Goal: Task Accomplishment & Management: Use online tool/utility

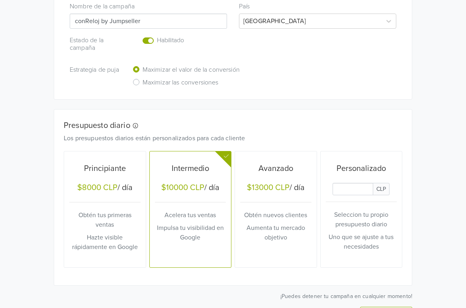
scroll to position [301, 0]
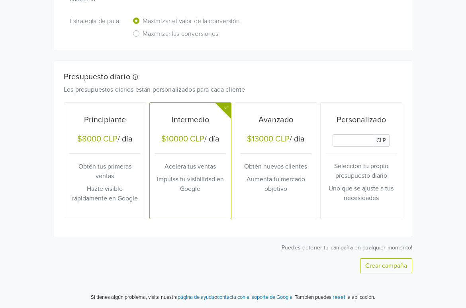
click at [346, 140] on input "Daily Custom Budget" at bounding box center [352, 140] width 41 height 12
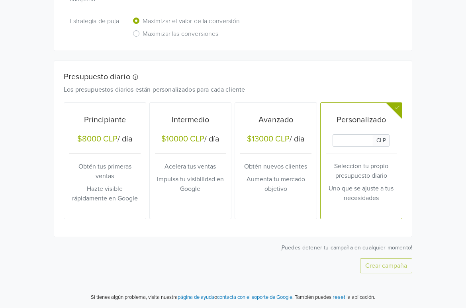
type input "1000"
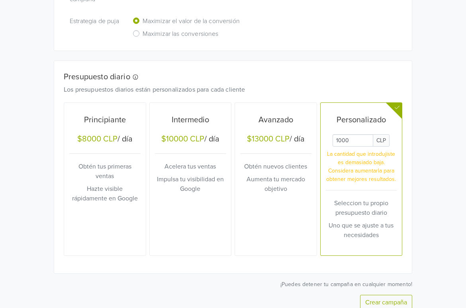
click at [419, 178] on div "Crea múltiples campañas de rendimiento máximo accediendo a la sección de Produc…" at bounding box center [233, 32] width 382 height 623
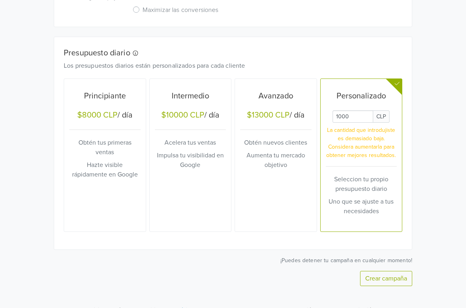
scroll to position [338, 0]
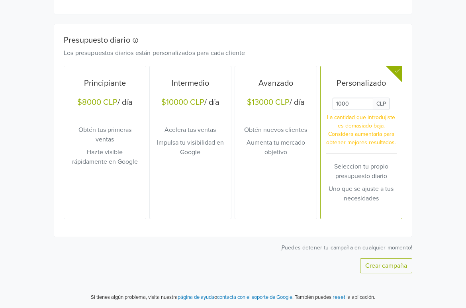
click at [382, 265] on button "Crear campaña" at bounding box center [386, 265] width 52 height 15
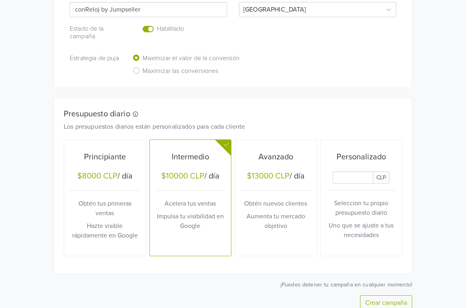
scroll to position [347, 0]
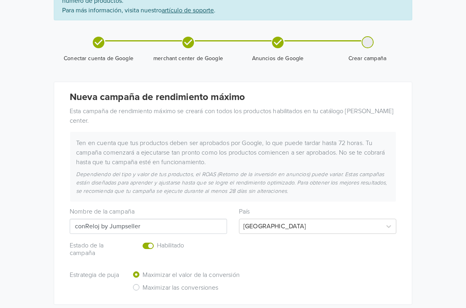
scroll to position [159, 0]
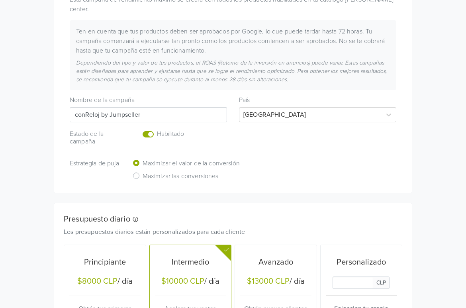
drag, startPoint x: 100, startPoint y: 115, endPoint x: 159, endPoint y: 115, distance: 58.9
click at [159, 115] on input "conReloj by Jumpseller" at bounding box center [148, 114] width 157 height 15
type input "conReloj by Jumpseller"
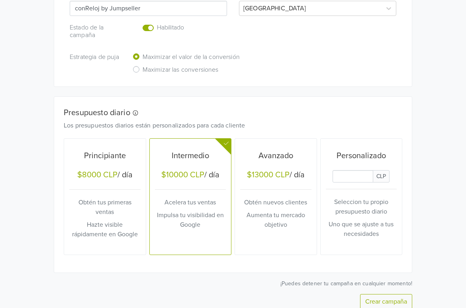
scroll to position [301, 0]
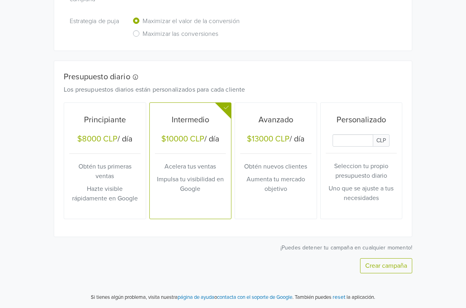
click at [354, 138] on input "Daily Custom Budget" at bounding box center [352, 140] width 41 height 12
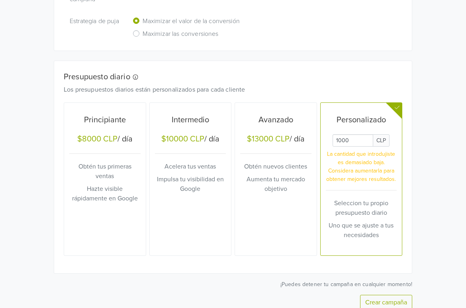
type input "1000"
click at [431, 130] on div "Google Commerce Crea múltiples campañas de rendimiento máximo accediendo a la s…" at bounding box center [233, 22] width 466 height 646
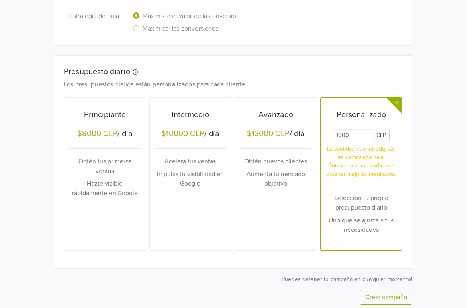
scroll to position [338, 0]
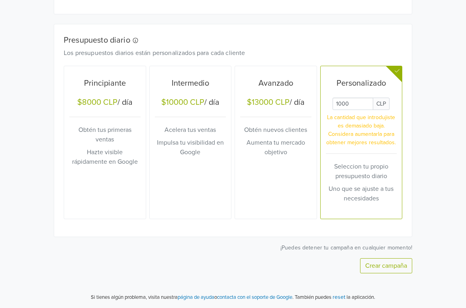
click at [397, 267] on button "Crear campaña" at bounding box center [386, 265] width 52 height 15
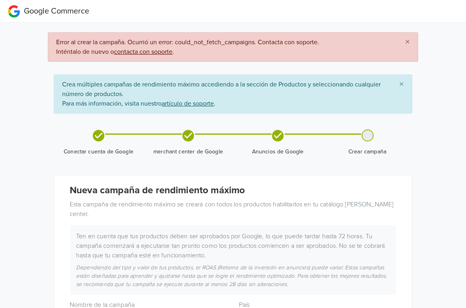
click at [406, 41] on span "×" at bounding box center [407, 42] width 5 height 12
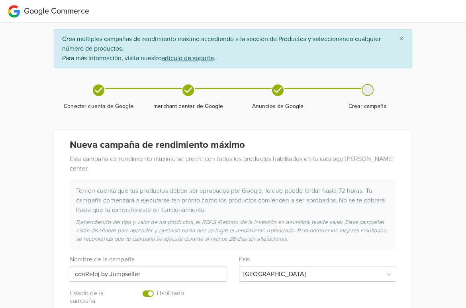
click at [399, 39] on span "×" at bounding box center [401, 39] width 5 height 12
click at [100, 93] on icon at bounding box center [99, 90] width 12 height 12
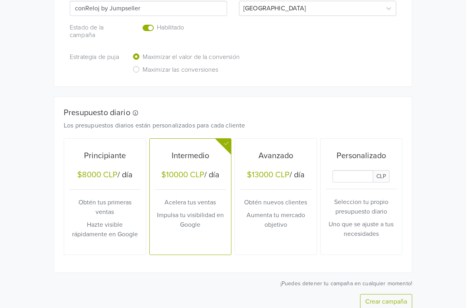
scroll to position [301, 0]
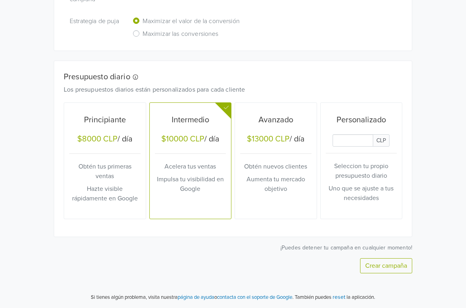
click at [390, 266] on button "Crear campaña" at bounding box center [386, 265] width 52 height 15
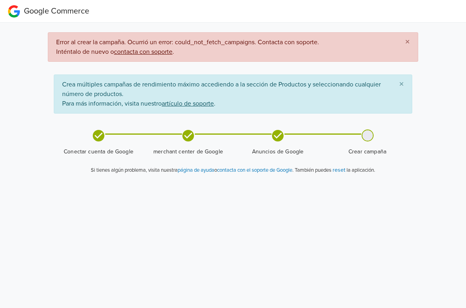
scroll to position [0, 0]
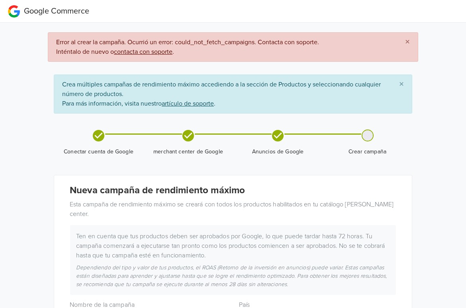
click at [408, 43] on span "×" at bounding box center [407, 42] width 5 height 12
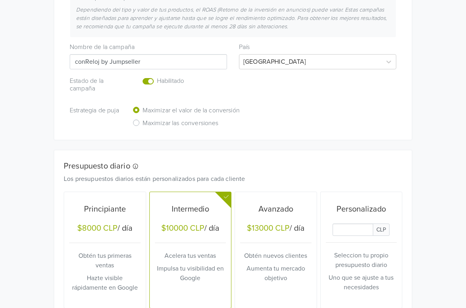
scroll to position [301, 0]
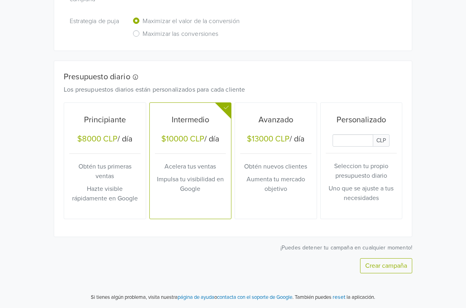
click at [377, 263] on button "Crear campaña" at bounding box center [386, 265] width 52 height 15
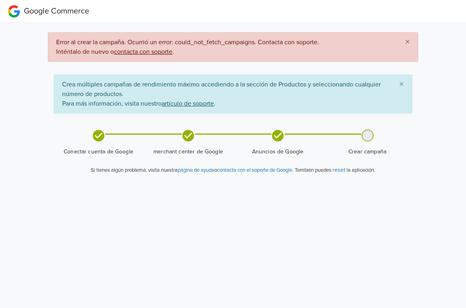
scroll to position [0, 0]
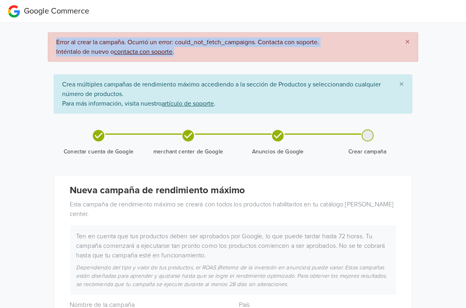
drag, startPoint x: 57, startPoint y: 41, endPoint x: 204, endPoint y: 54, distance: 147.8
click at [204, 54] on span "Error al crear la campaña. Ocurrió un error: could_not_fetch_campaigns. Contact…" at bounding box center [224, 47] width 336 height 18
copy span "Error al crear la campaña. Ocurrió un error: could_not_fetch_campaigns. Contact…"
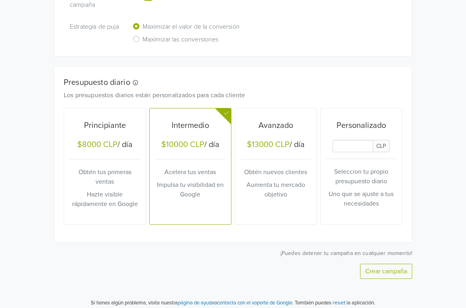
scroll to position [301, 0]
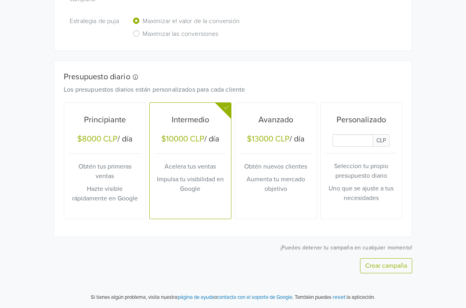
click at [387, 263] on button "Crear campaña" at bounding box center [386, 265] width 52 height 15
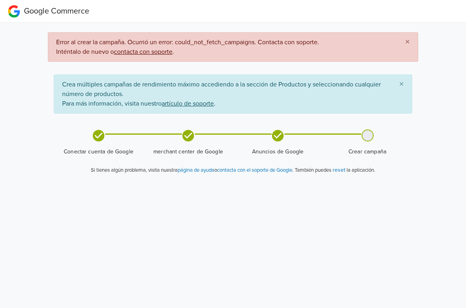
scroll to position [0, 0]
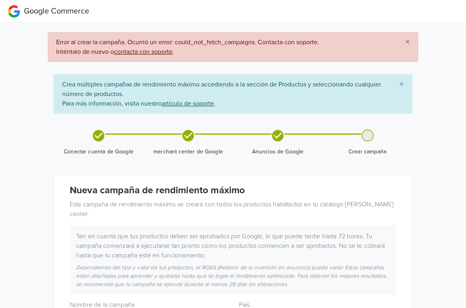
click at [407, 41] on span "×" at bounding box center [407, 42] width 5 height 12
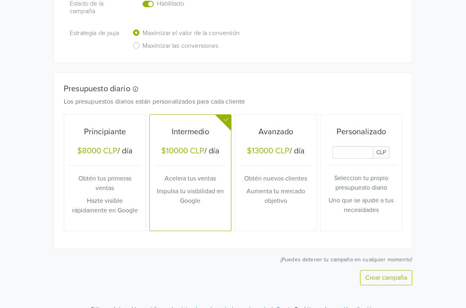
scroll to position [301, 0]
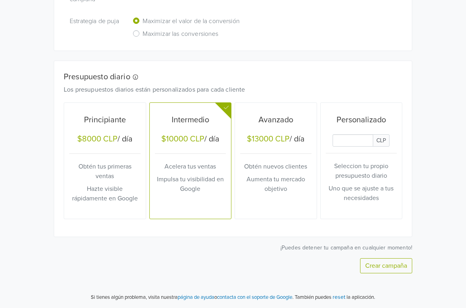
click at [377, 266] on button "Crear campaña" at bounding box center [386, 265] width 52 height 15
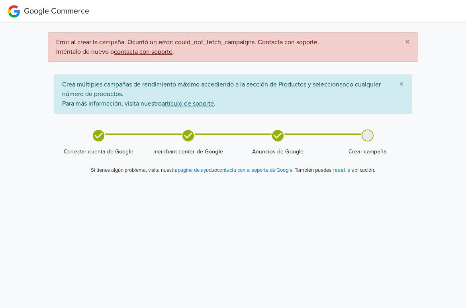
scroll to position [0, 0]
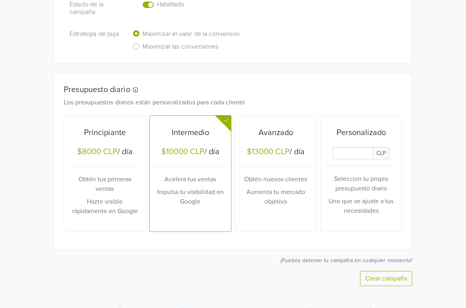
scroll to position [301, 0]
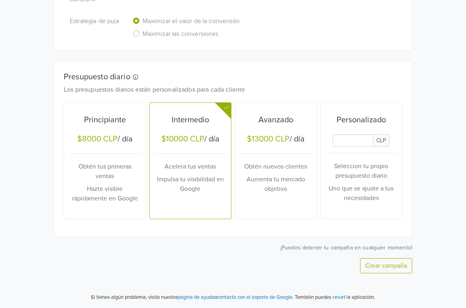
click at [361, 142] on input "Daily Custom Budget" at bounding box center [352, 140] width 41 height 12
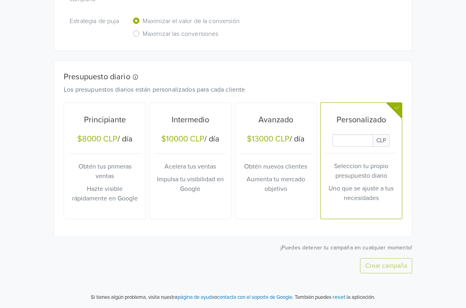
type input "1000"
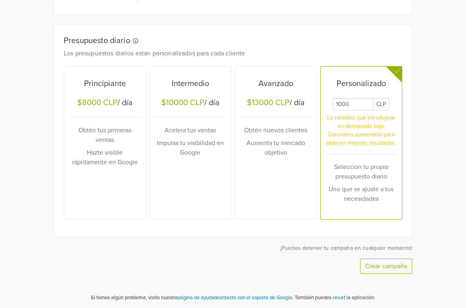
scroll to position [338, 0]
click at [405, 263] on button "Crear campaña" at bounding box center [386, 265] width 52 height 15
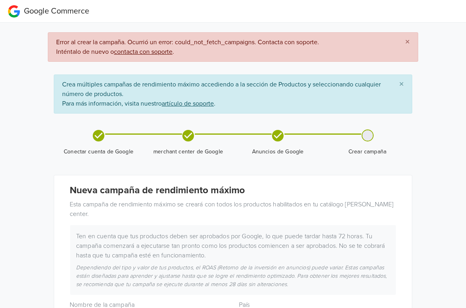
click at [409, 43] on span "×" at bounding box center [407, 42] width 5 height 12
